Goal: Transaction & Acquisition: Purchase product/service

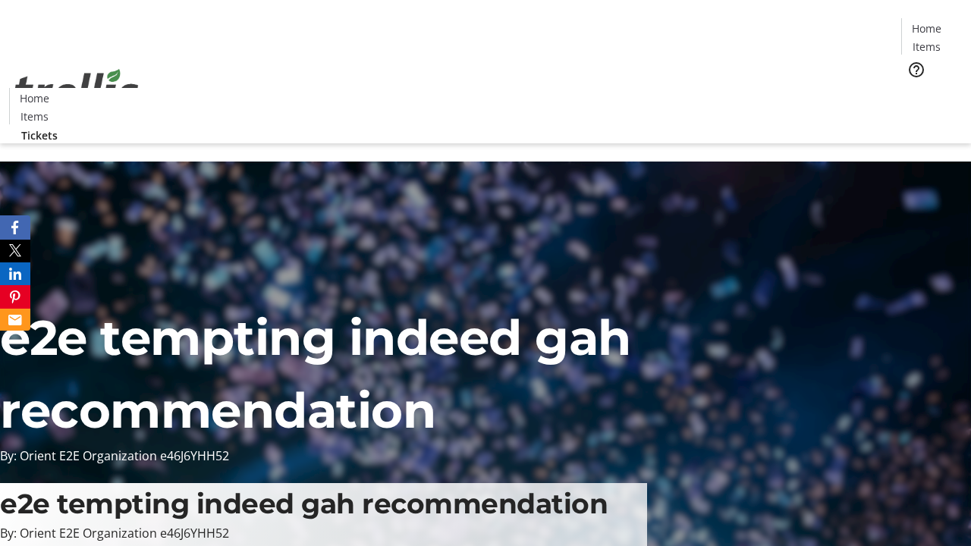
click at [913, 88] on span "Tickets" at bounding box center [931, 96] width 36 height 16
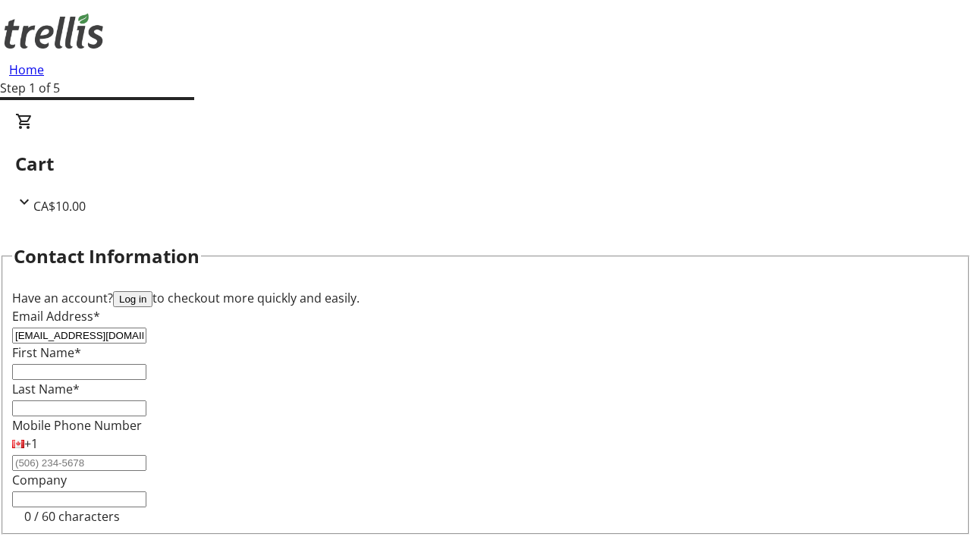
type input "[EMAIL_ADDRESS][DOMAIN_NAME]"
type input "Eudora"
type input "[PERSON_NAME]"
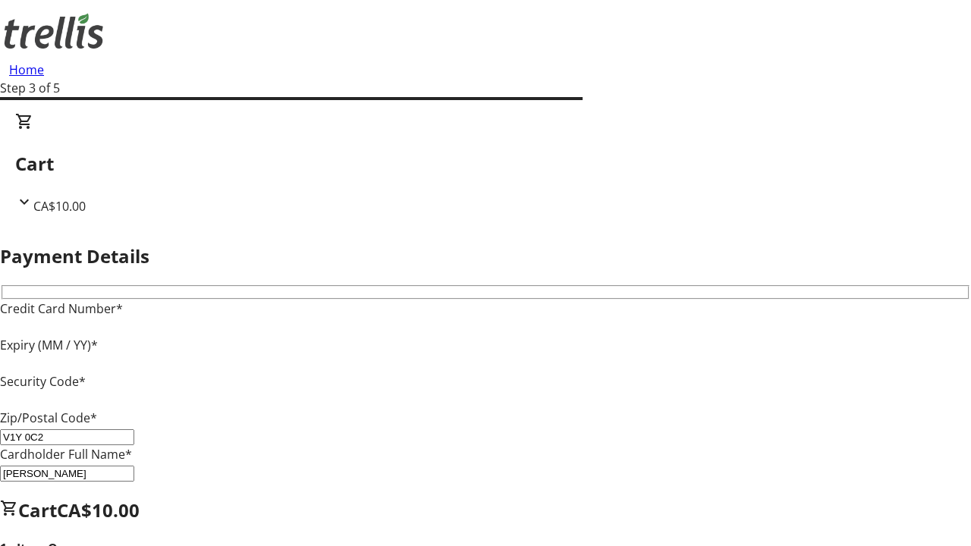
type input "V1Y 0C2"
